Goal: Task Accomplishment & Management: Manage account settings

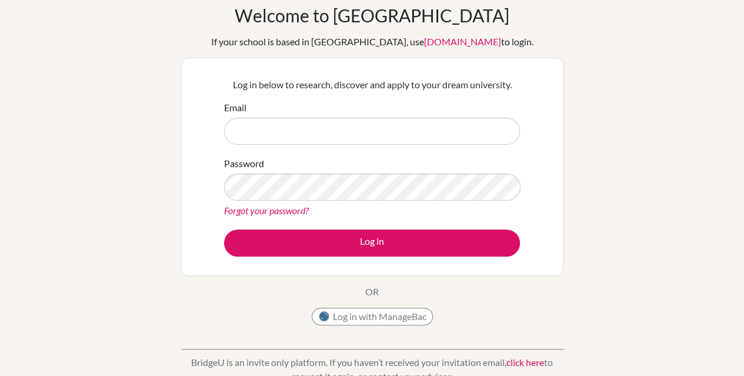
scroll to position [53, 0]
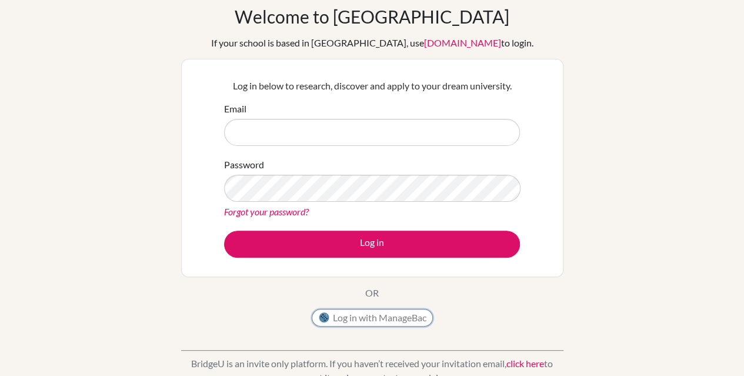
click at [348, 313] on button "Log in with ManageBac" at bounding box center [372, 318] width 121 height 18
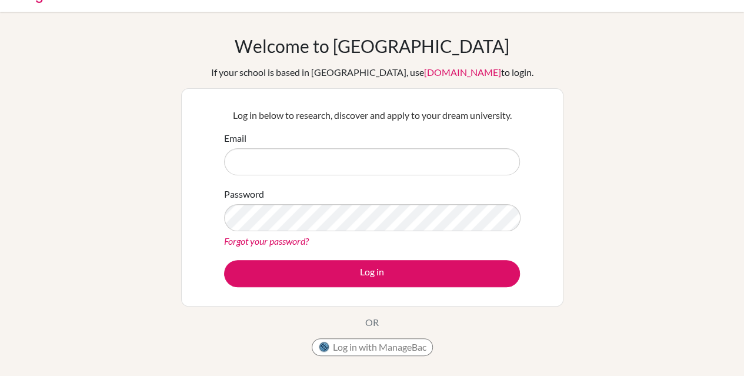
scroll to position [20, 0]
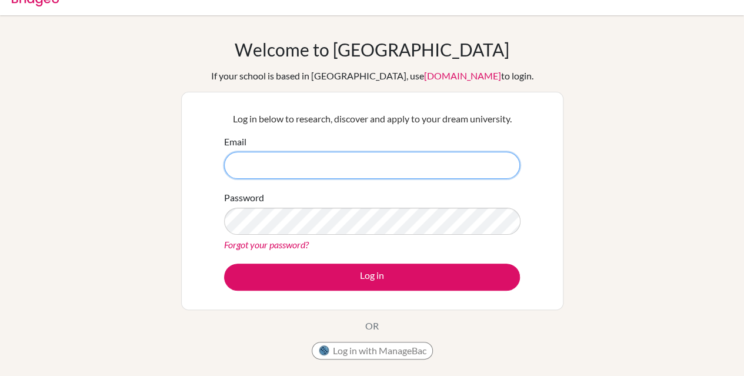
click at [295, 161] on input "Email" at bounding box center [372, 165] width 296 height 27
type input "[PERSON_NAME][EMAIL_ADDRESS][PERSON_NAME][DOMAIN_NAME]"
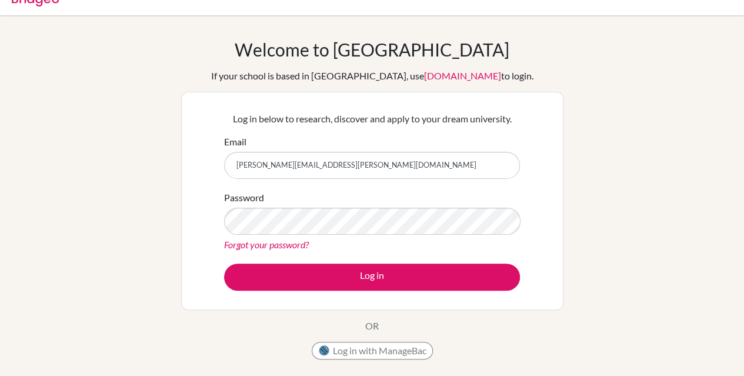
click at [345, 235] on div "Password Forgot your password?" at bounding box center [372, 221] width 296 height 61
click at [265, 249] on link "Forgot your password?" at bounding box center [266, 244] width 85 height 11
click at [368, 356] on button "Log in with ManageBac" at bounding box center [372, 351] width 121 height 18
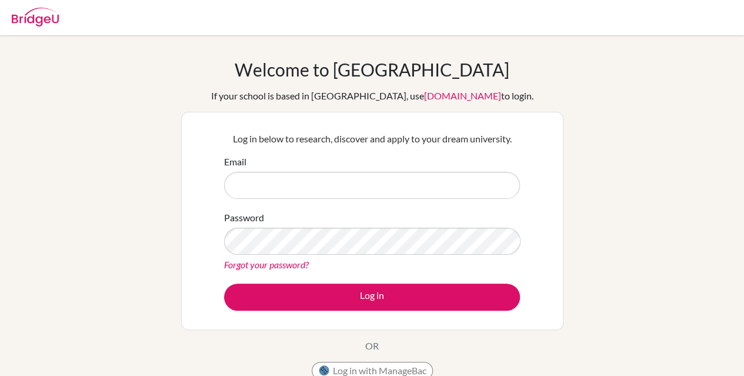
click at [293, 185] on input "Email" at bounding box center [372, 185] width 296 height 27
type input "haak.llew@share.efacademy.org"
click at [383, 370] on button "Log in with ManageBac" at bounding box center [372, 371] width 121 height 18
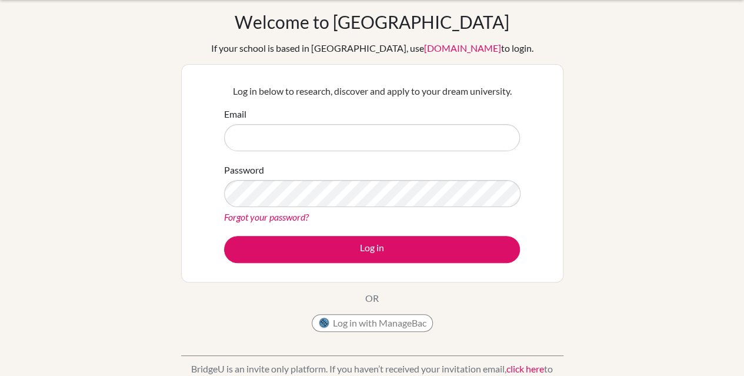
scroll to position [47, 0]
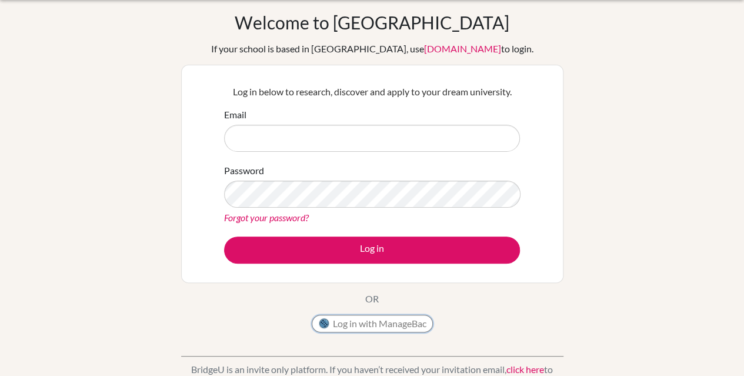
click at [358, 319] on button "Log in with ManageBac" at bounding box center [372, 324] width 121 height 18
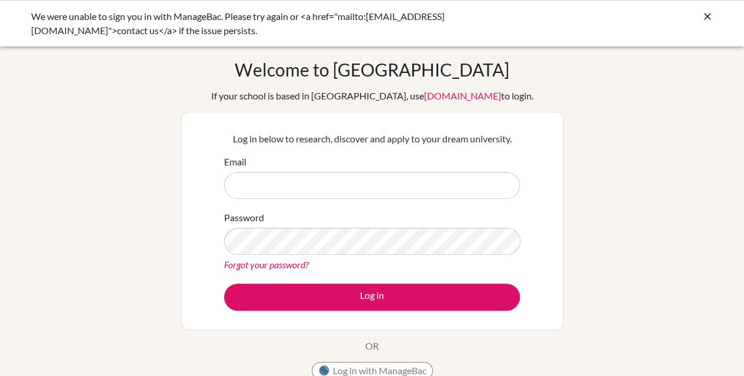
click at [289, 189] on input "Email" at bounding box center [372, 185] width 296 height 27
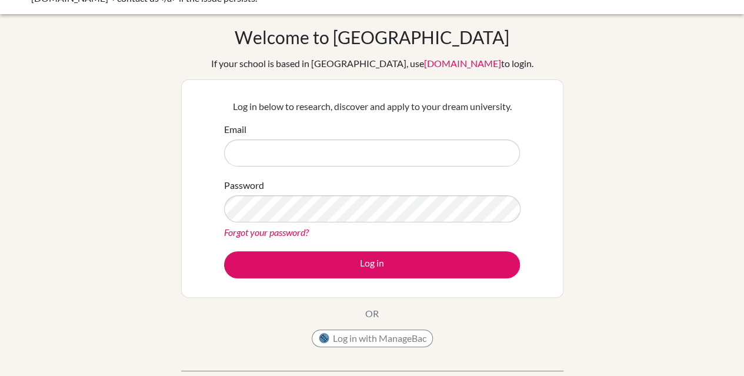
scroll to position [33, 0]
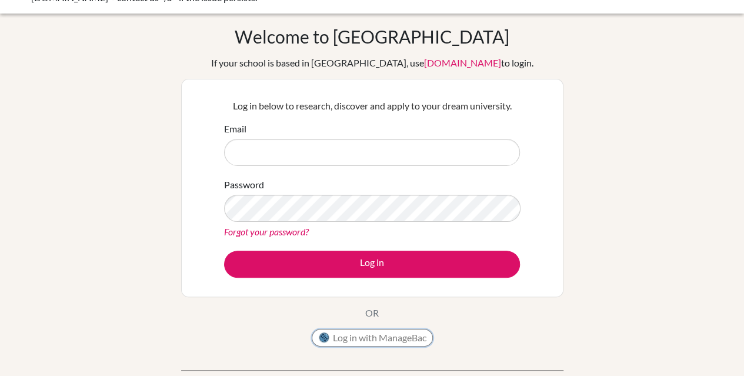
click at [346, 333] on button "Log in with ManageBac" at bounding box center [372, 338] width 121 height 18
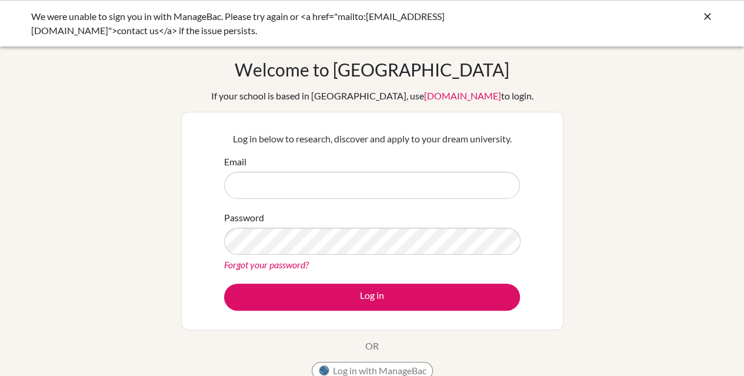
click at [266, 178] on input "Email" at bounding box center [372, 185] width 296 height 27
type input "[PERSON_NAME][EMAIL_ADDRESS][PERSON_NAME][DOMAIN_NAME]"
click at [275, 265] on link "Forgot your password?" at bounding box center [266, 264] width 85 height 11
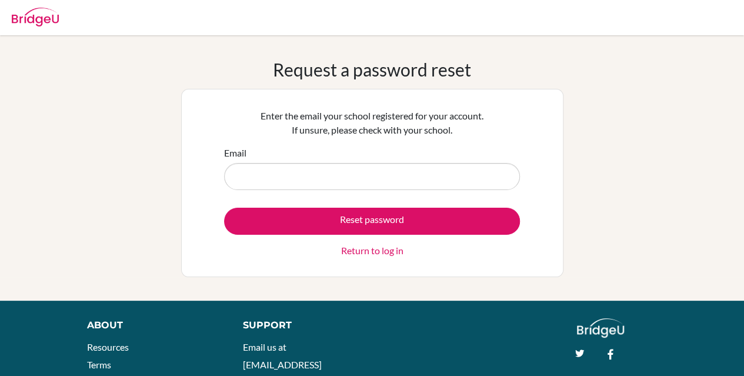
click at [275, 265] on div "Enter the email your school registered for your account. If unsure, please chec…" at bounding box center [372, 183] width 382 height 188
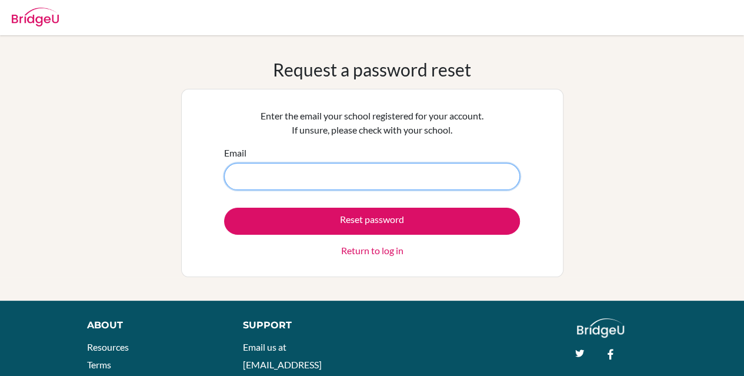
click at [332, 174] on input "Email" at bounding box center [372, 176] width 296 height 27
type input "haak.llew@share.efacademy.org"
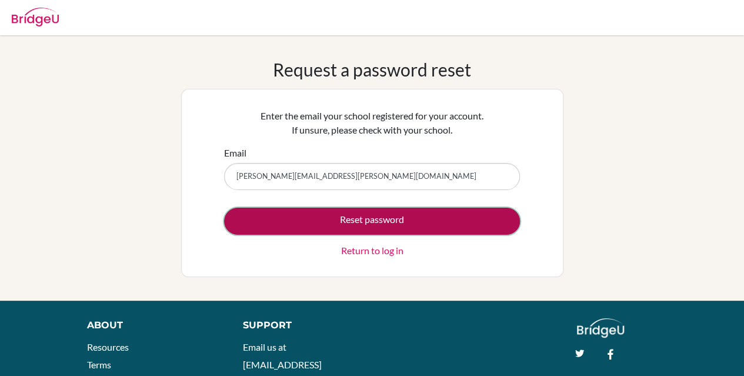
click at [356, 221] on button "Reset password" at bounding box center [372, 221] width 296 height 27
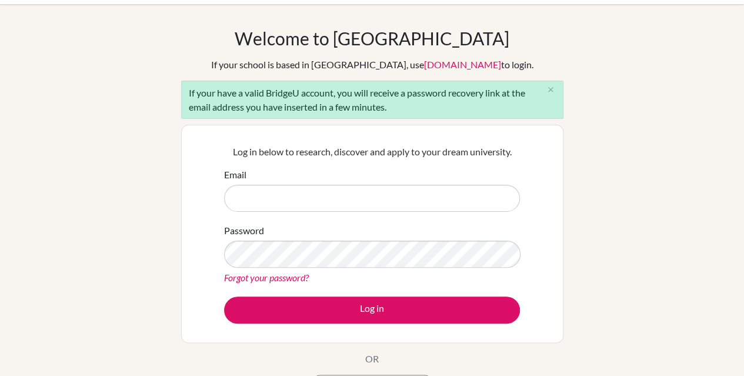
scroll to position [33, 0]
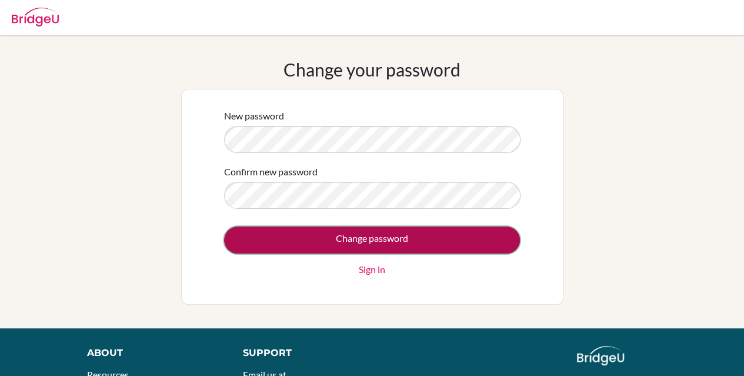
click at [367, 248] on input "Change password" at bounding box center [372, 239] width 296 height 27
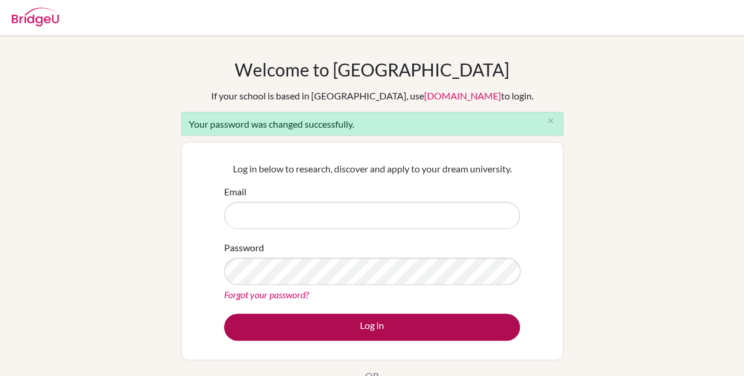
type input "[PERSON_NAME][EMAIL_ADDRESS][PERSON_NAME][DOMAIN_NAME]"
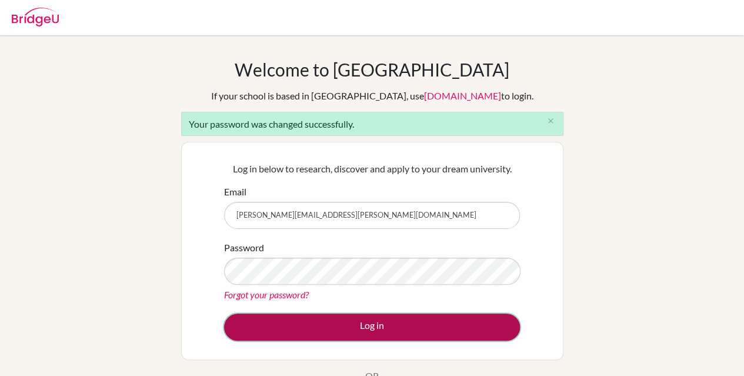
click at [362, 325] on button "Log in" at bounding box center [372, 326] width 296 height 27
